Goal: Task Accomplishment & Management: Manage account settings

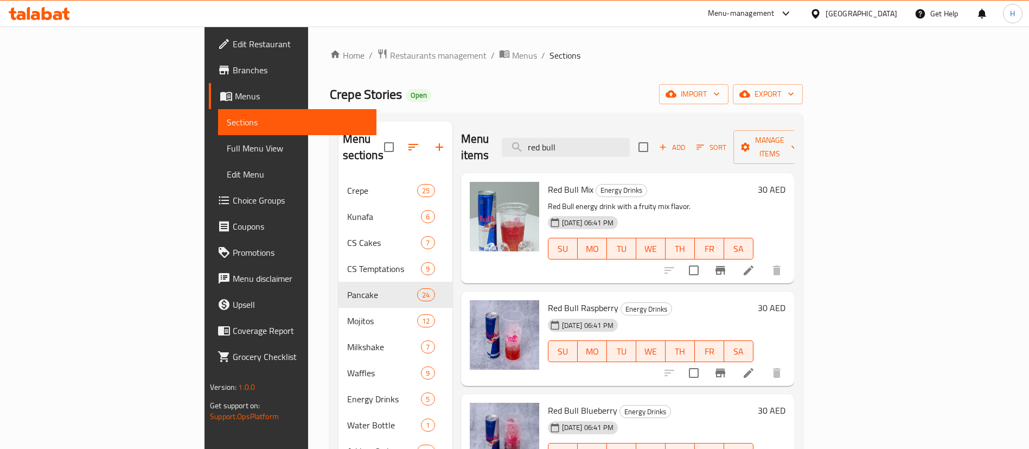
scroll to position [152, 0]
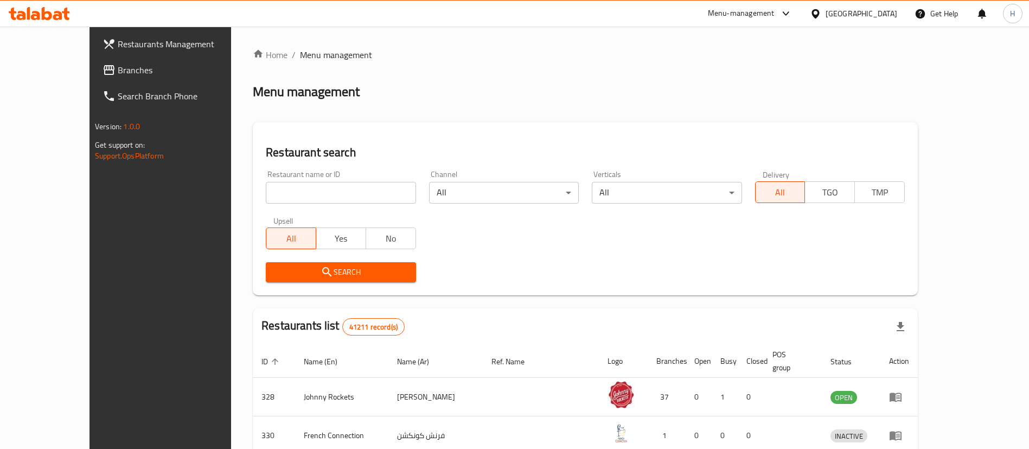
click at [118, 74] on span "Branches" at bounding box center [185, 69] width 135 height 13
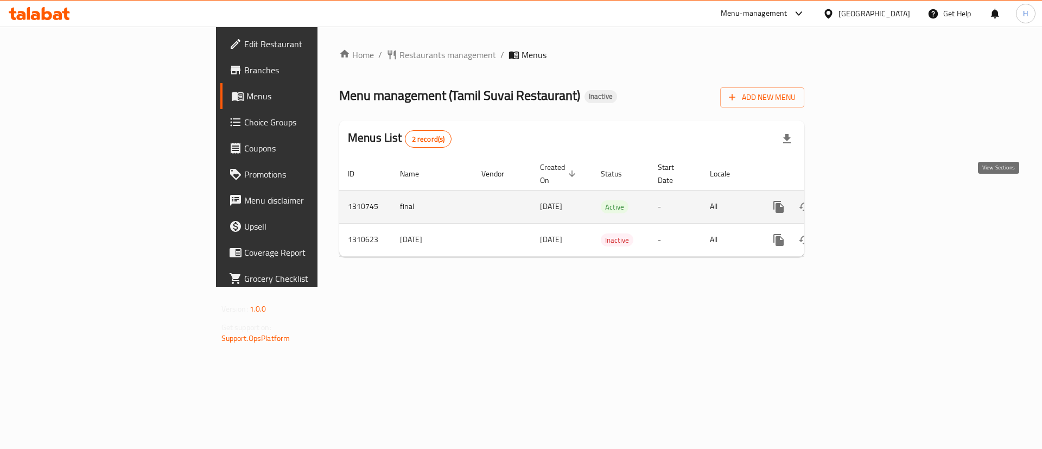
click at [863, 200] on icon "enhanced table" at bounding box center [856, 206] width 13 height 13
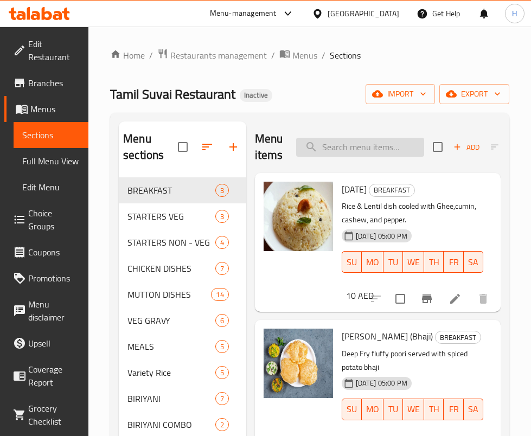
click at [374, 147] on input "search" at bounding box center [360, 147] width 128 height 19
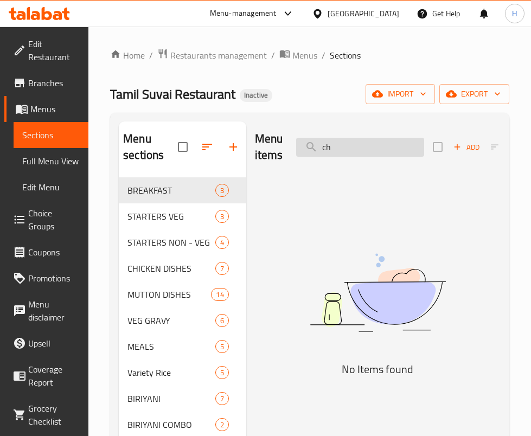
type input "c"
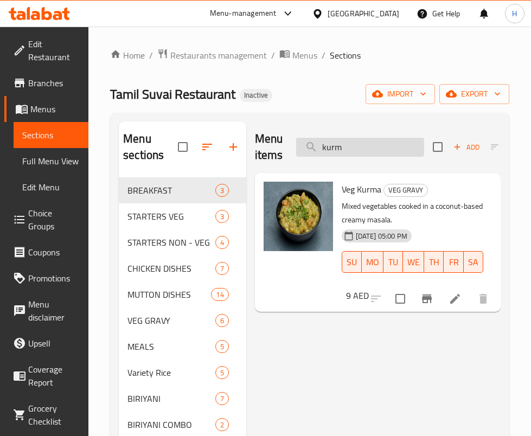
click at [328, 144] on input "kurm" at bounding box center [360, 147] width 128 height 19
type input "v"
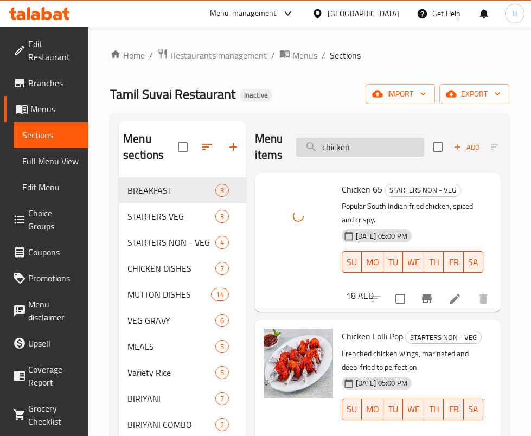
click at [387, 144] on input "chicken" at bounding box center [360, 147] width 128 height 19
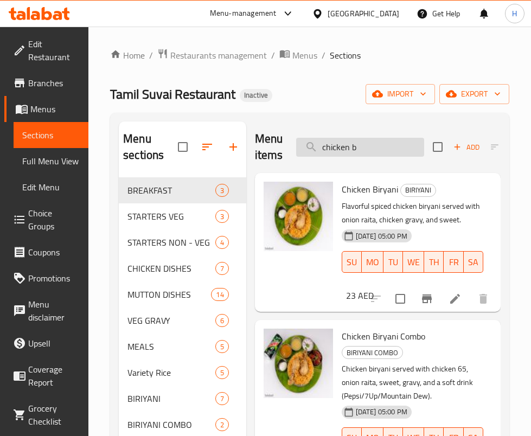
click at [403, 147] on input "chicken b" at bounding box center [360, 147] width 128 height 19
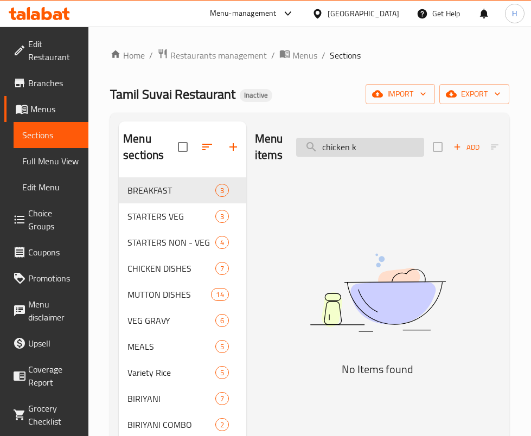
click at [403, 147] on input "chicken k" at bounding box center [360, 147] width 128 height 19
click at [366, 149] on input "[PERSON_NAME]" at bounding box center [360, 147] width 128 height 19
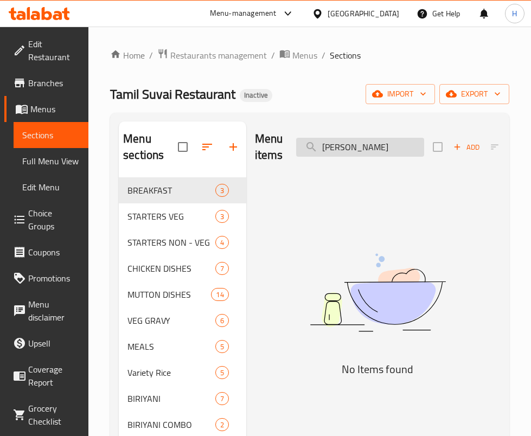
click at [366, 149] on input "[PERSON_NAME]" at bounding box center [360, 147] width 128 height 19
click at [340, 152] on input "idi" at bounding box center [360, 147] width 128 height 19
click at [326, 232] on img at bounding box center [378, 292] width 246 height 131
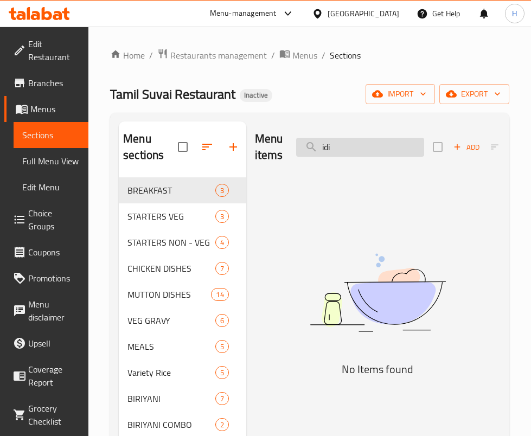
click at [383, 155] on input "idi" at bounding box center [360, 147] width 128 height 19
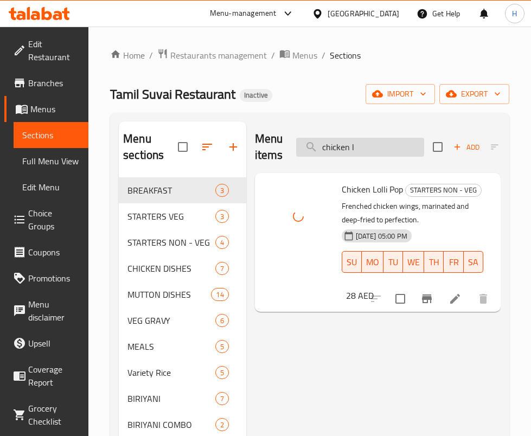
click at [339, 143] on input "chicken l" at bounding box center [360, 147] width 128 height 19
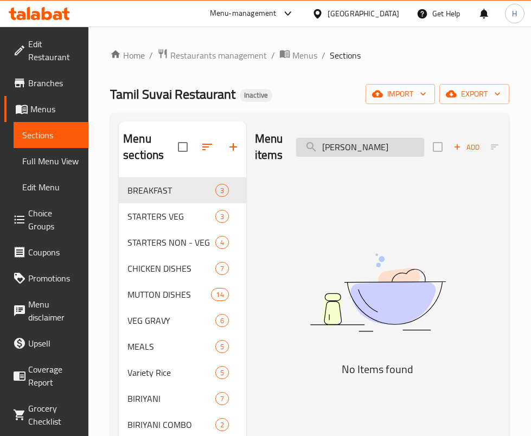
click at [379, 143] on input "[PERSON_NAME]" at bounding box center [360, 147] width 128 height 19
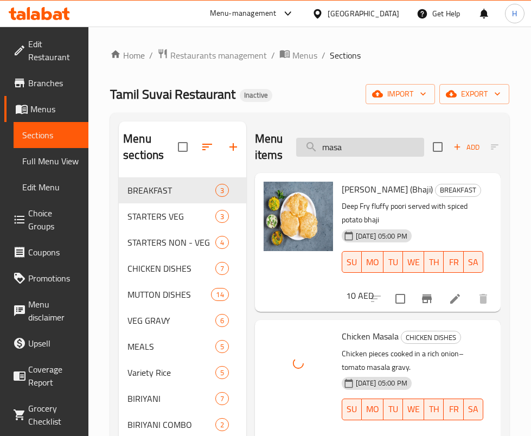
click at [394, 149] on input "masa" at bounding box center [360, 147] width 128 height 19
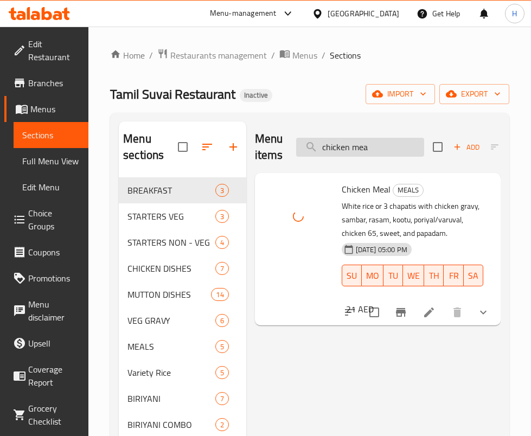
click at [373, 144] on input "chicken mea" at bounding box center [360, 147] width 128 height 19
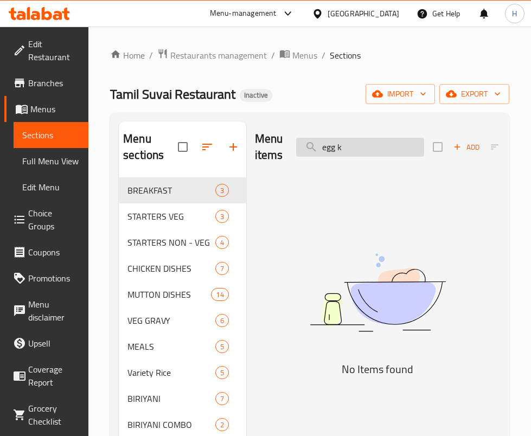
click at [383, 141] on input "egg k" at bounding box center [360, 147] width 128 height 19
click at [497, 213] on div "Menu items egg la Add Sort Manage items No Items found" at bounding box center [373, 340] width 254 height 436
click at [341, 159] on div "Menu items egg la Add Sort Manage items" at bounding box center [378, 148] width 246 height 52
click at [351, 152] on input "egg la" at bounding box center [360, 147] width 128 height 19
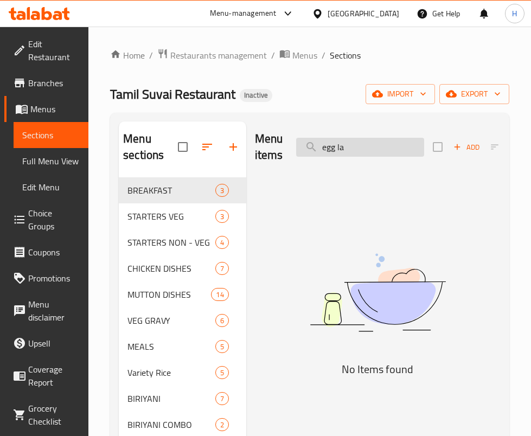
click at [351, 152] on input "egg la" at bounding box center [360, 147] width 128 height 19
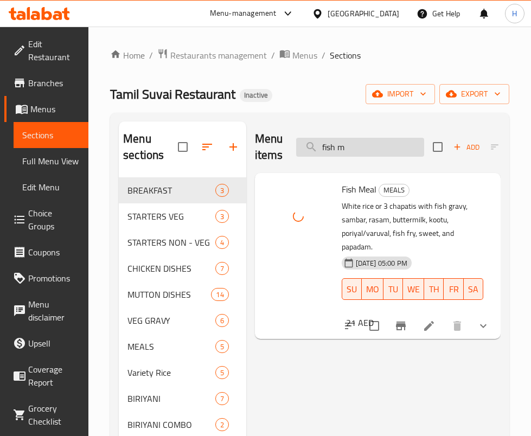
click at [361, 143] on input "fish m" at bounding box center [360, 147] width 128 height 19
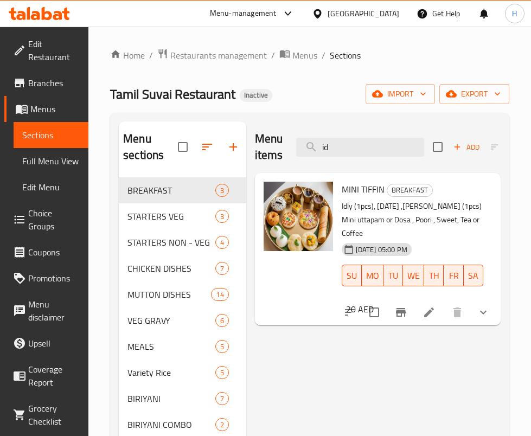
type input "i"
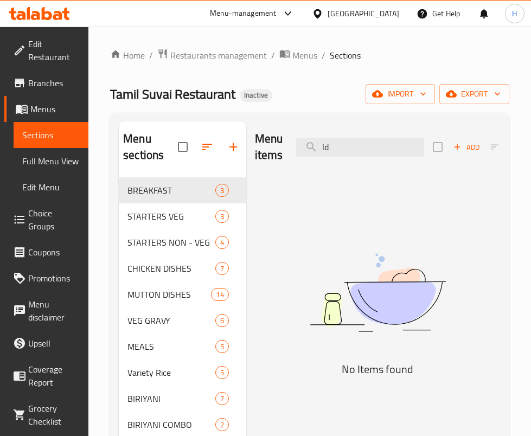
type input "l"
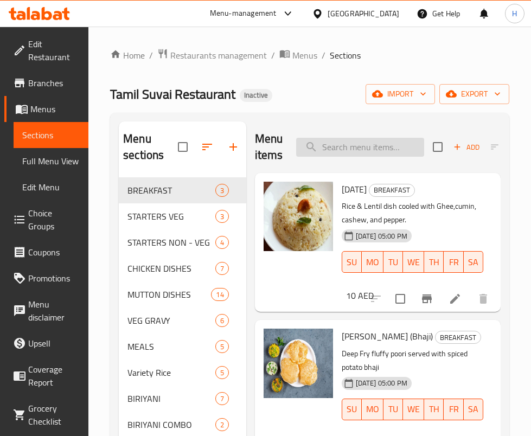
click at [350, 147] on input "search" at bounding box center [360, 147] width 128 height 19
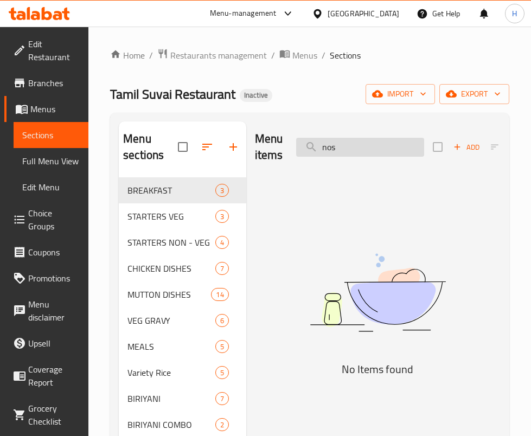
click at [341, 147] on input "nos" at bounding box center [360, 147] width 128 height 19
type input "o"
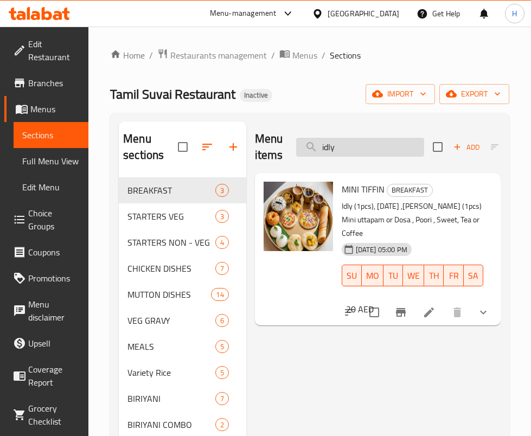
click at [394, 152] on input "idly" at bounding box center [360, 147] width 128 height 19
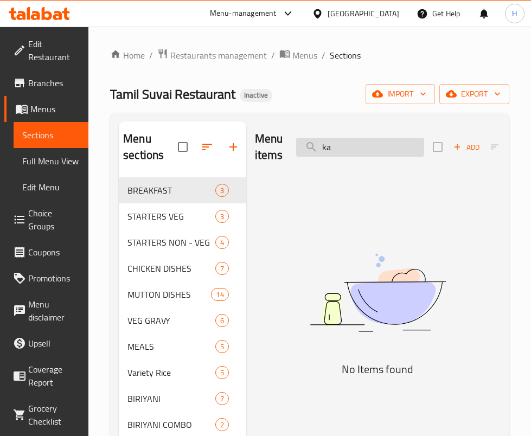
type input "k"
click at [356, 143] on input "kald" at bounding box center [360, 147] width 128 height 19
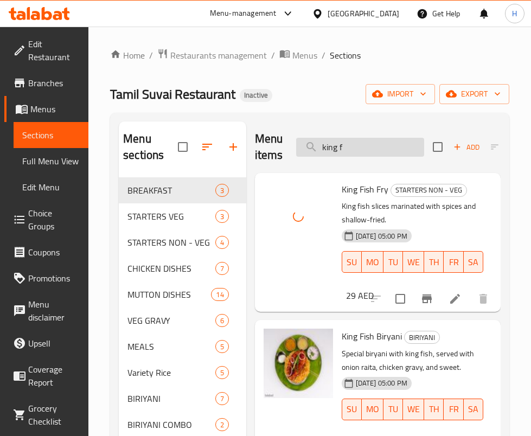
click at [358, 144] on input "king f" at bounding box center [360, 147] width 128 height 19
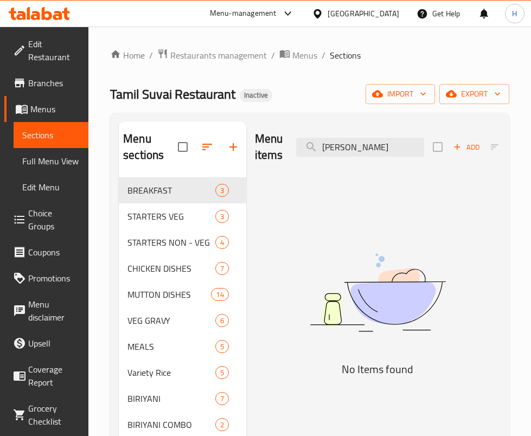
click at [294, 246] on img at bounding box center [378, 292] width 246 height 131
click at [352, 142] on input "[PERSON_NAME]" at bounding box center [360, 147] width 128 height 19
click at [399, 155] on input "masala d" at bounding box center [360, 147] width 128 height 19
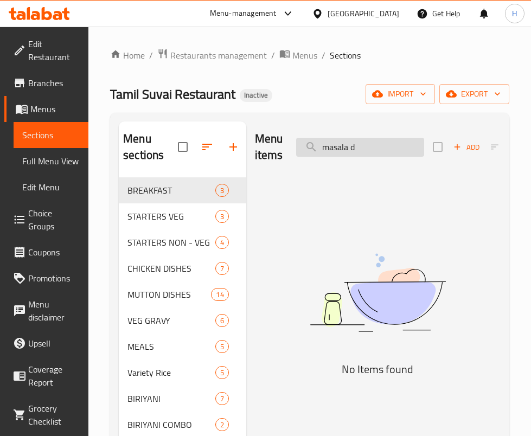
click at [399, 155] on input "masala d" at bounding box center [360, 147] width 128 height 19
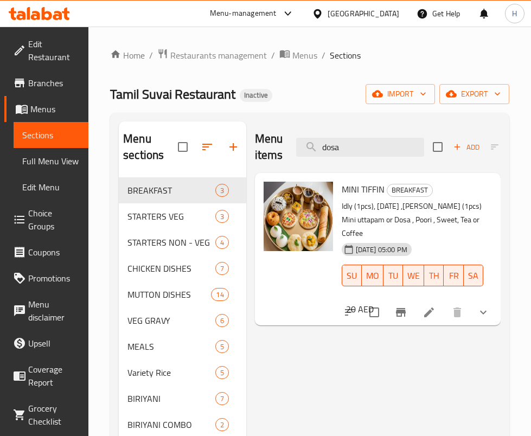
click at [307, 351] on div "Menu items dosa Add Sort Manage items MINI TIFFIN BREAKFAST Idly (1pcs), [DATE]…" at bounding box center [373, 340] width 254 height 436
click at [351, 162] on div "Menu items dosa Add Sort Manage items" at bounding box center [378, 148] width 246 height 52
click at [348, 143] on input "dosa" at bounding box center [360, 147] width 128 height 19
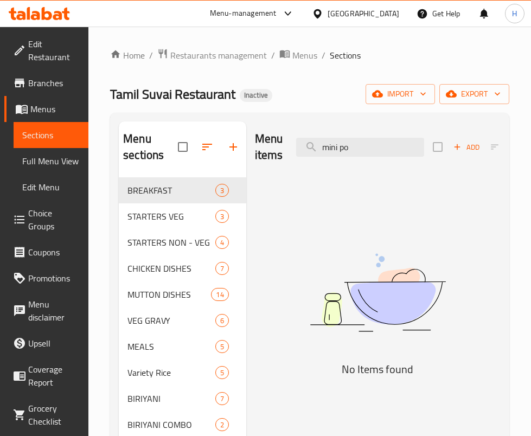
click at [443, 287] on img at bounding box center [378, 292] width 246 height 131
click at [355, 150] on input "mini po" at bounding box center [360, 147] width 128 height 19
click at [366, 149] on input "mini samb" at bounding box center [360, 147] width 128 height 19
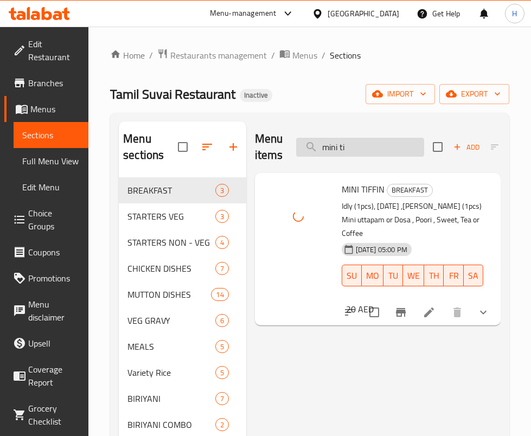
click at [365, 143] on input "mini ti" at bounding box center [360, 147] width 128 height 19
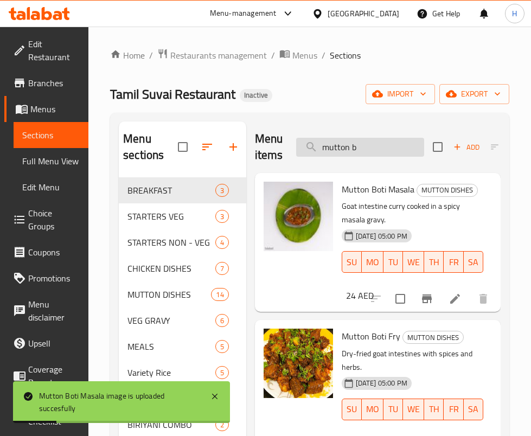
click at [371, 147] on input "mutton b" at bounding box center [360, 147] width 128 height 19
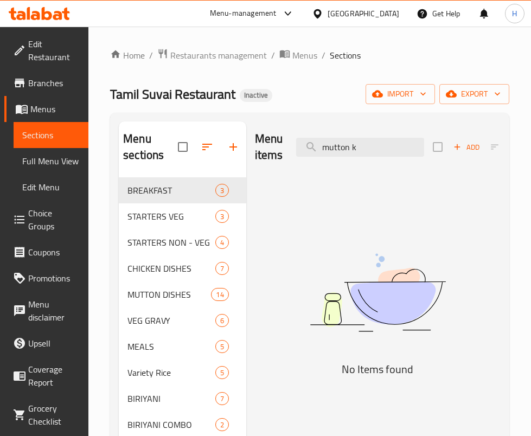
click at [385, 254] on img at bounding box center [378, 292] width 246 height 131
click at [364, 152] on input "mutton k" at bounding box center [360, 147] width 128 height 19
click at [376, 148] on input "mutton la" at bounding box center [360, 147] width 128 height 19
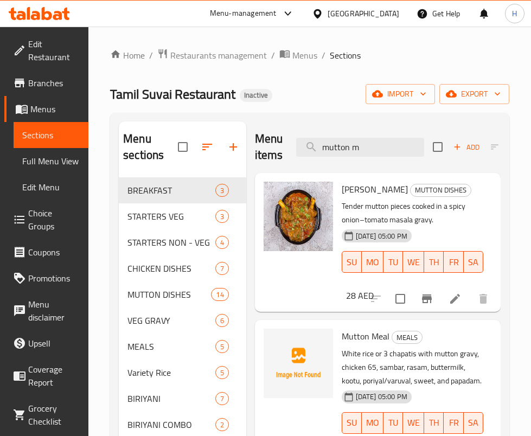
click at [379, 205] on p "Tender mutton pieces cooked in a spicy onion–tomato masala gravy." at bounding box center [413, 213] width 142 height 27
click at [359, 144] on input "mutton m" at bounding box center [360, 147] width 128 height 19
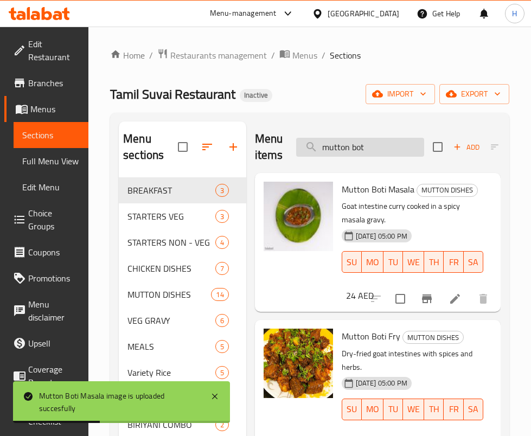
click at [383, 146] on input "mutton bot" at bounding box center [360, 147] width 128 height 19
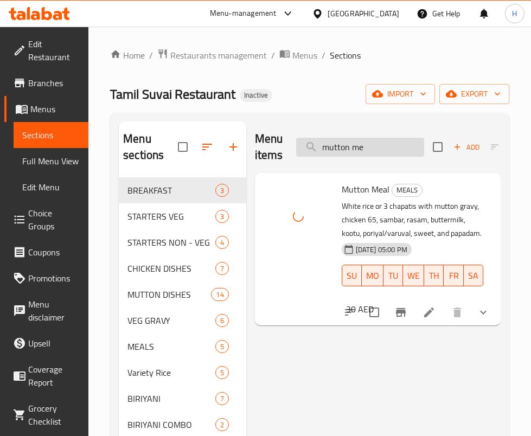
click at [360, 154] on input "mutton me" at bounding box center [360, 147] width 128 height 19
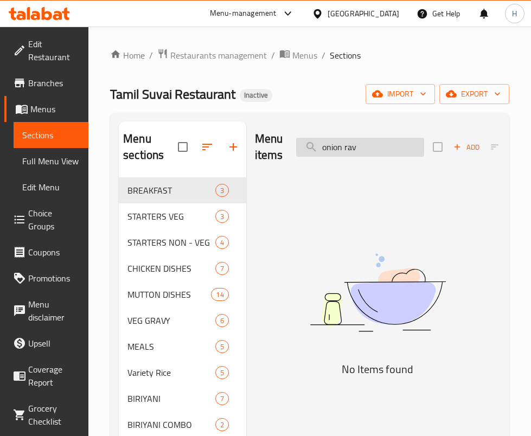
click at [391, 154] on input "onion rav" at bounding box center [360, 147] width 128 height 19
click at [394, 149] on input "onion ut" at bounding box center [360, 147] width 128 height 19
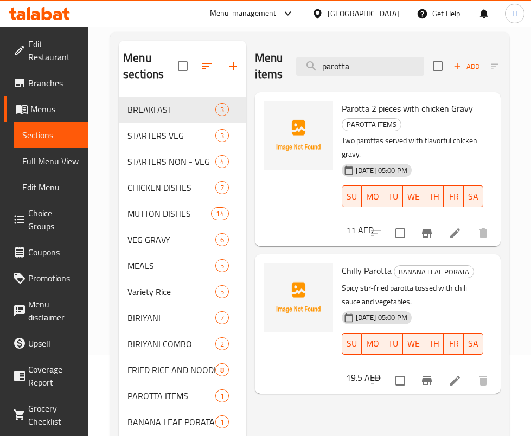
scroll to position [81, 0]
click at [371, 61] on input "parotta" at bounding box center [360, 65] width 128 height 19
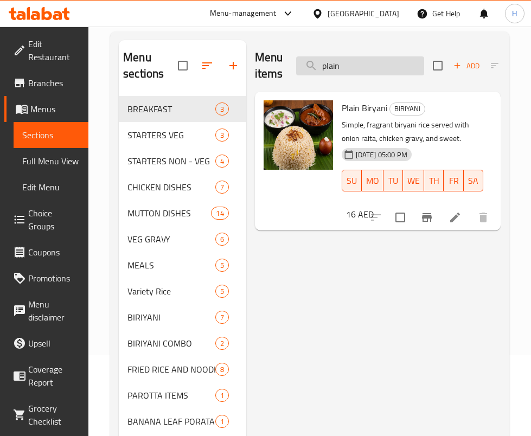
click at [370, 69] on input "plain" at bounding box center [360, 65] width 128 height 19
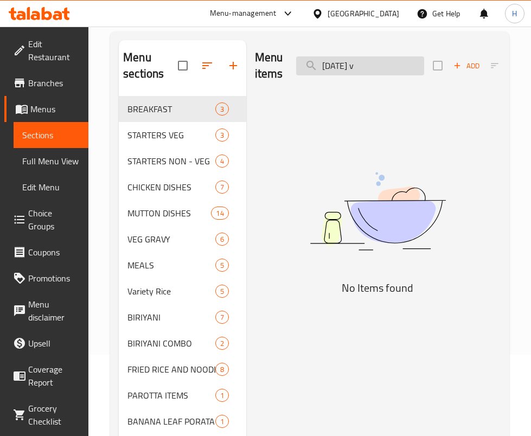
click at [335, 67] on input "[DATE] v" at bounding box center [360, 65] width 128 height 19
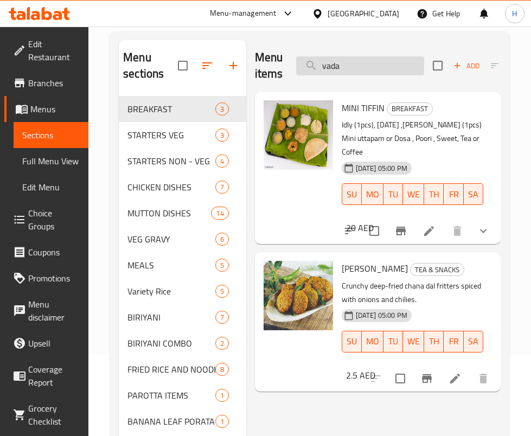
click at [380, 56] on input "vada" at bounding box center [360, 65] width 128 height 19
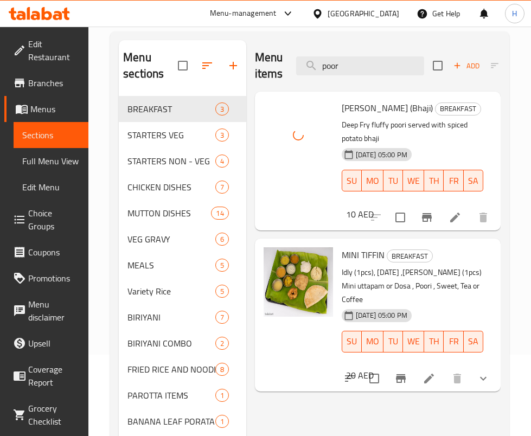
click at [377, 40] on div "Menu items poor Add Sort Manage items" at bounding box center [378, 66] width 246 height 52
click at [361, 65] on input "poor" at bounding box center [360, 65] width 128 height 19
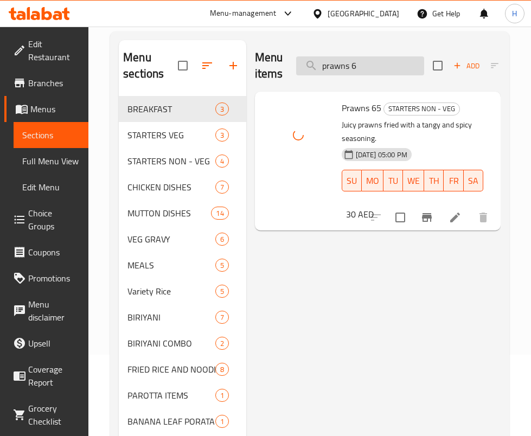
click at [358, 74] on input "prawns 6" at bounding box center [360, 65] width 128 height 19
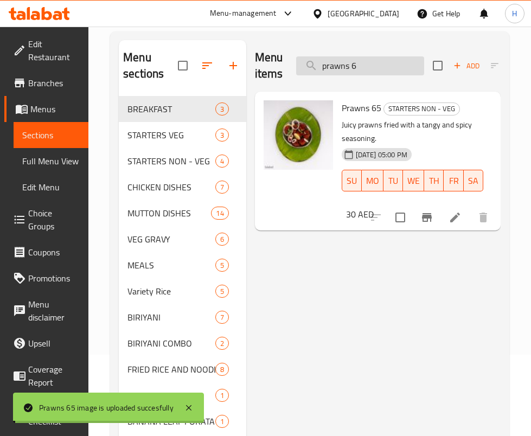
click at [358, 74] on input "prawns 6" at bounding box center [360, 65] width 128 height 19
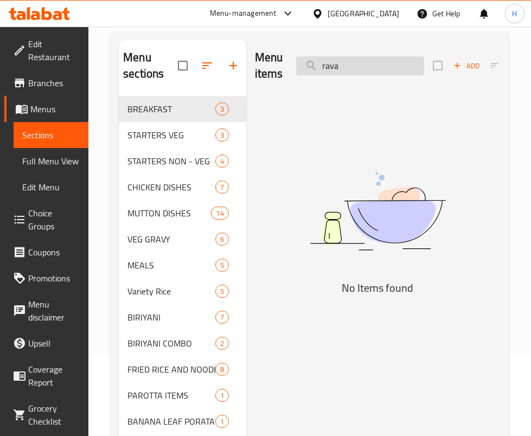
click at [341, 75] on input "rava" at bounding box center [360, 65] width 128 height 19
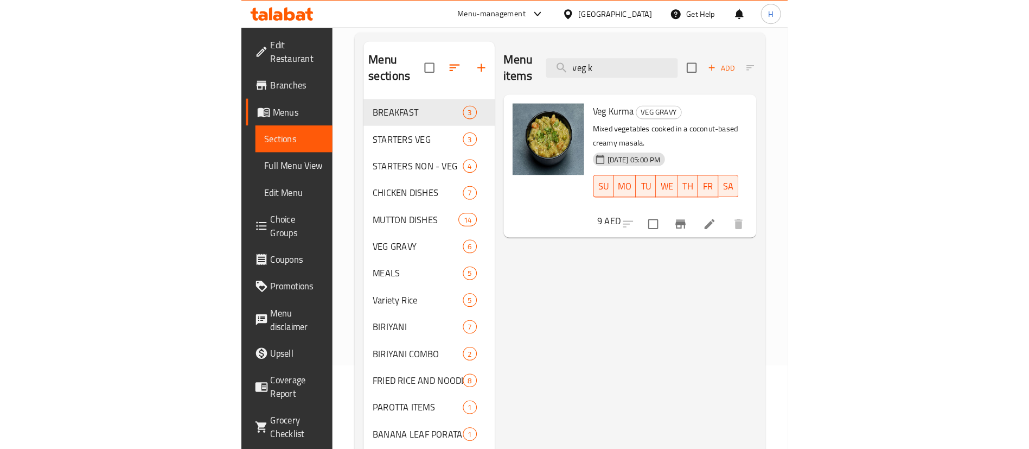
scroll to position [0, 0]
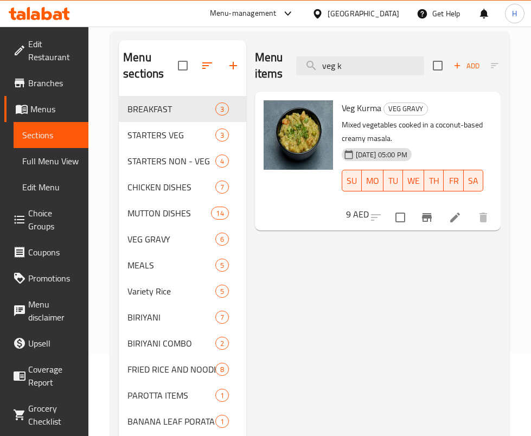
click at [358, 282] on div "Menu items veg k Add Sort Manage items Veg Kurma VEG GRAVY Mixed vegetables coo…" at bounding box center [373, 258] width 254 height 436
click at [368, 56] on input "veg k" at bounding box center [360, 65] width 128 height 19
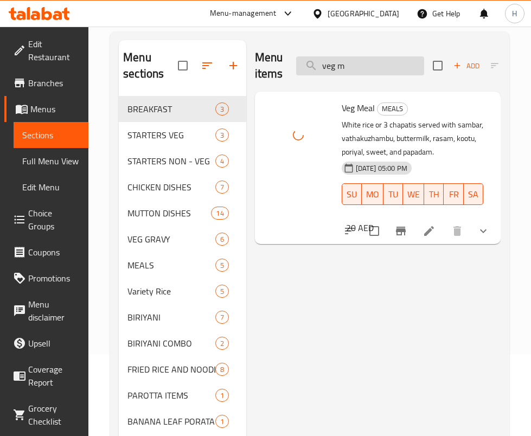
click at [378, 61] on input "veg m" at bounding box center [360, 65] width 128 height 19
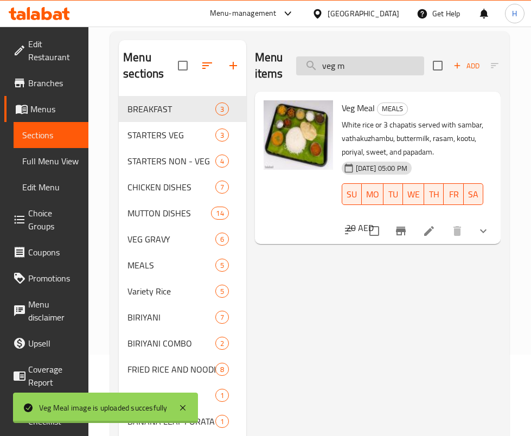
click at [378, 61] on input "veg m" at bounding box center [360, 65] width 128 height 19
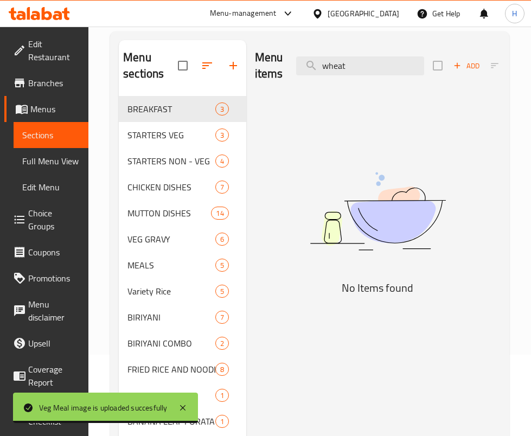
type input "wheat"
